Goal: Navigation & Orientation: Find specific page/section

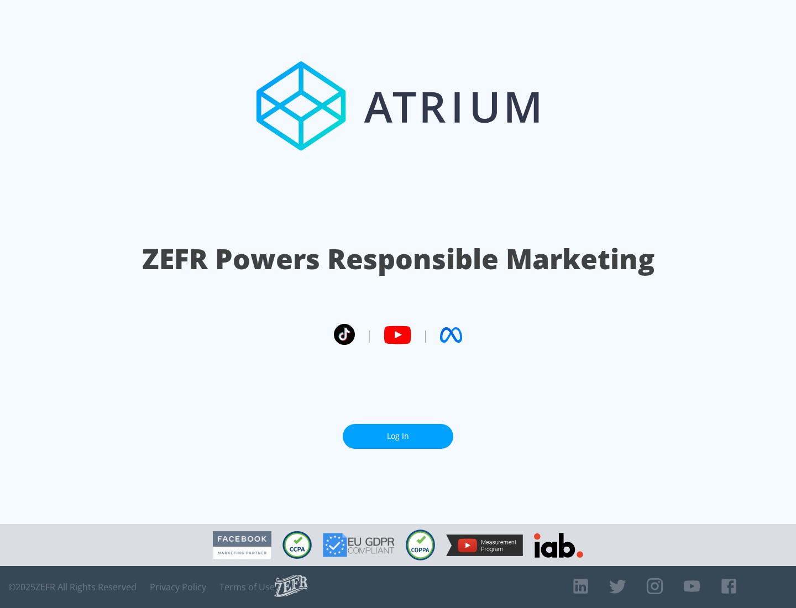
click at [398, 436] on link "Log In" at bounding box center [398, 436] width 111 height 25
